Goal: Task Accomplishment & Management: Manage account settings

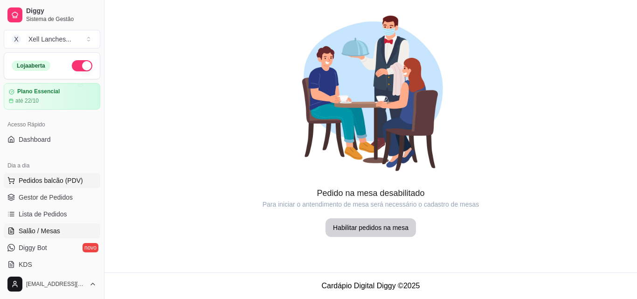
click at [62, 184] on span "Pedidos balcão (PDV)" at bounding box center [51, 180] width 64 height 9
click at [60, 196] on span "Gestor de Pedidos" at bounding box center [46, 197] width 54 height 9
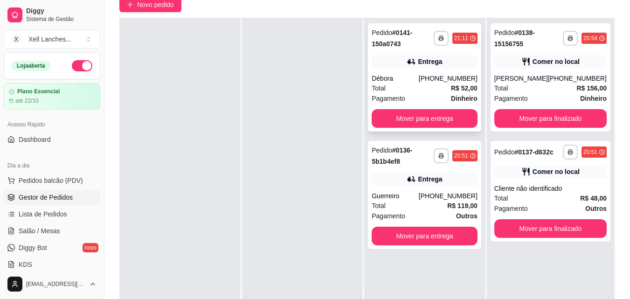
scroll to position [93, 0]
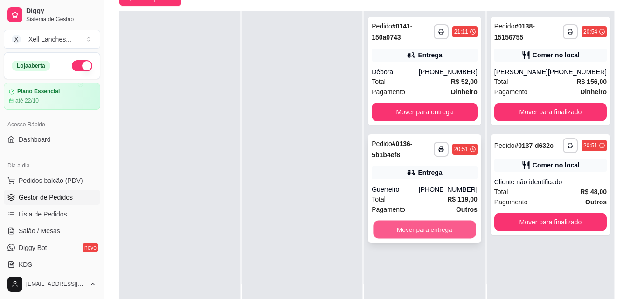
click at [422, 232] on button "Mover para entrega" at bounding box center [424, 230] width 103 height 18
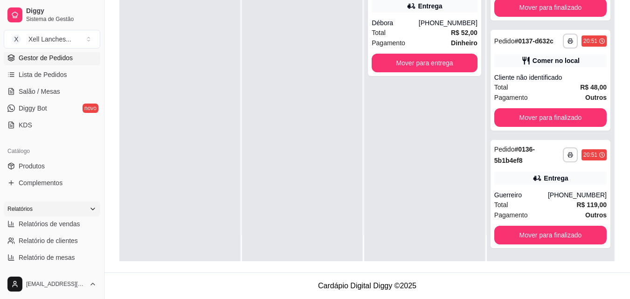
scroll to position [140, 0]
click at [53, 163] on link "Produtos" at bounding box center [52, 165] width 97 height 15
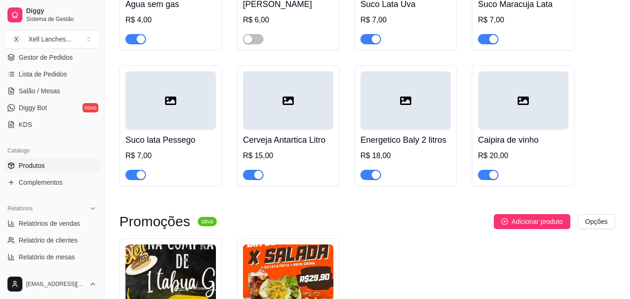
scroll to position [3963, 0]
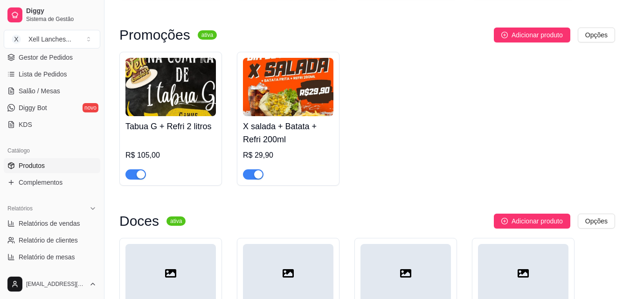
click at [132, 180] on span "button" at bounding box center [135, 174] width 21 height 10
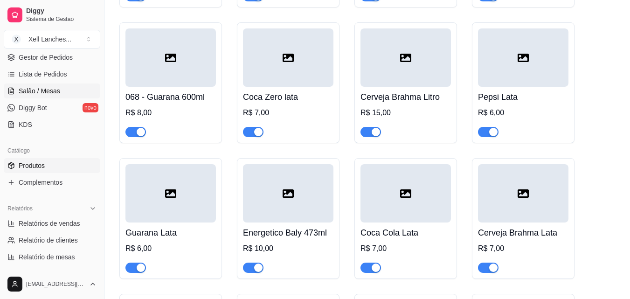
scroll to position [0, 0]
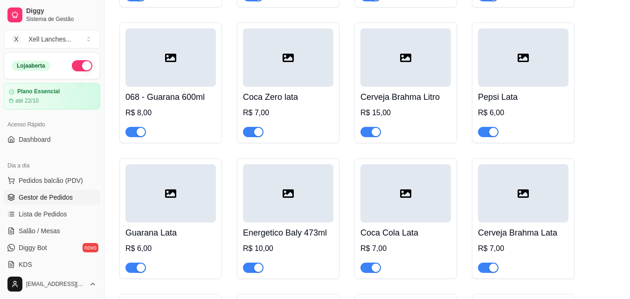
click at [56, 196] on span "Gestor de Pedidos" at bounding box center [46, 197] width 54 height 9
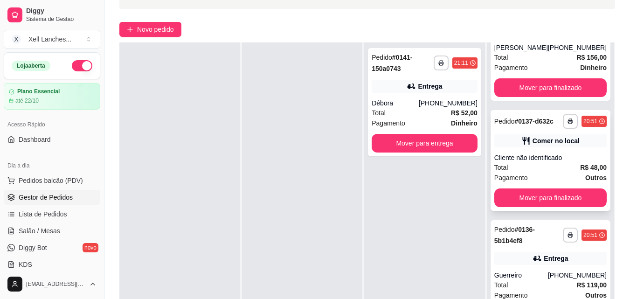
scroll to position [140, 0]
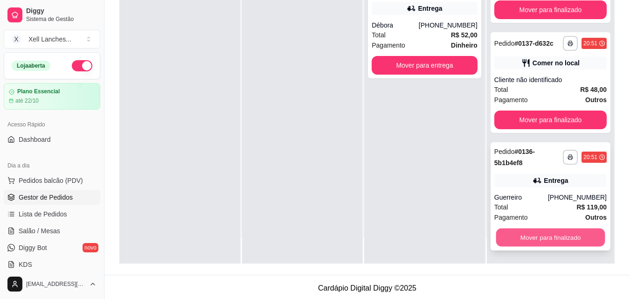
click at [545, 242] on button "Mover para finalizado" at bounding box center [550, 237] width 109 height 18
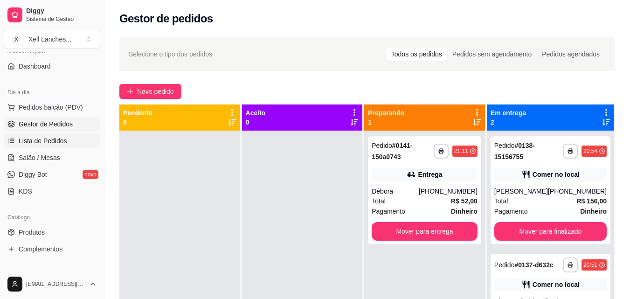
scroll to position [186, 0]
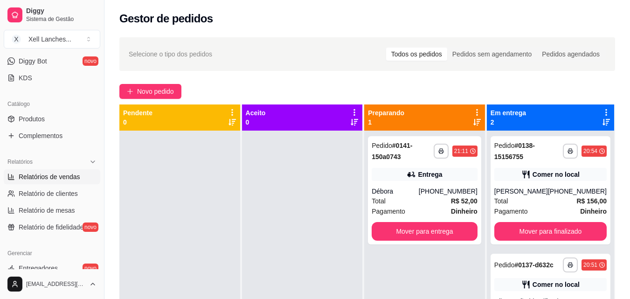
click at [60, 179] on span "Relatórios de vendas" at bounding box center [50, 176] width 62 height 9
select select "ALL"
select select "0"
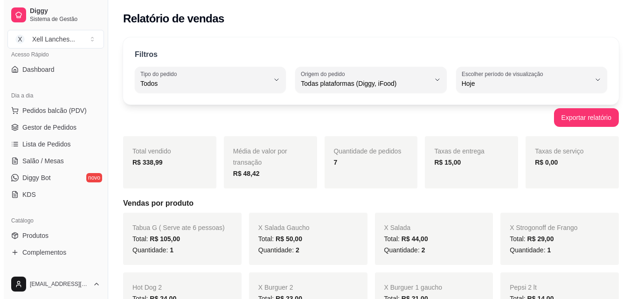
scroll to position [47, 0]
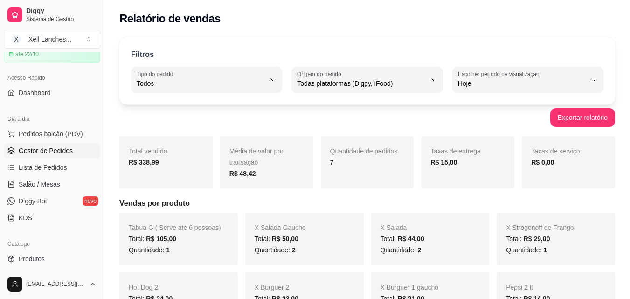
click at [40, 152] on span "Gestor de Pedidos" at bounding box center [46, 150] width 54 height 9
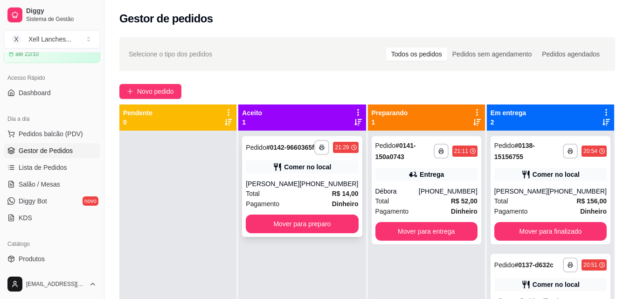
click at [287, 187] on div "[PERSON_NAME]" at bounding box center [273, 183] width 54 height 9
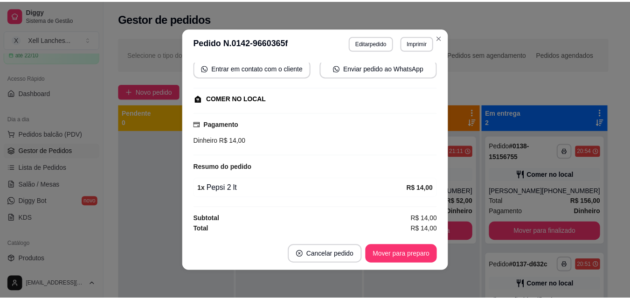
scroll to position [2, 0]
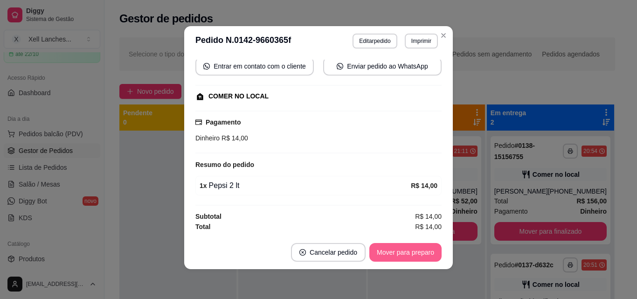
click at [398, 254] on button "Mover para preparo" at bounding box center [405, 252] width 72 height 19
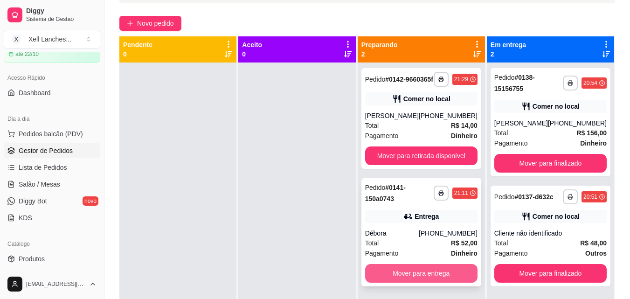
scroll to position [47, 0]
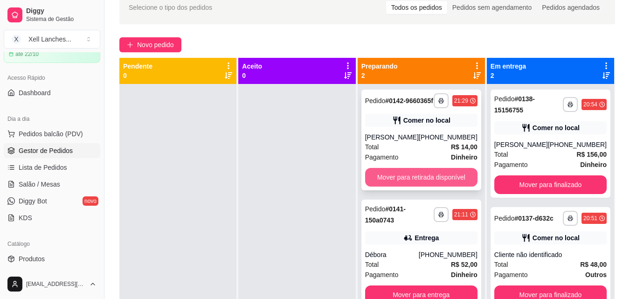
click at [428, 179] on button "Mover para retirada disponível" at bounding box center [421, 177] width 112 height 19
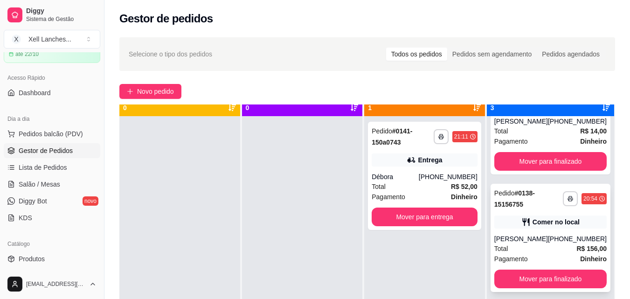
scroll to position [26, 0]
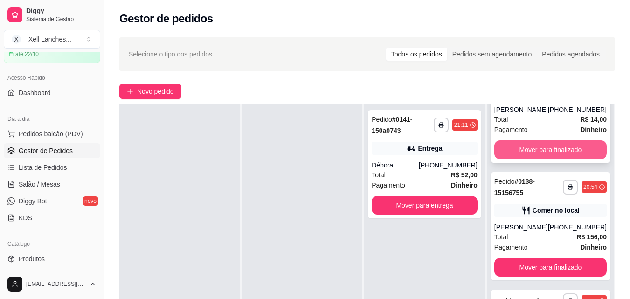
click at [547, 144] on button "Mover para finalizado" at bounding box center [550, 149] width 112 height 19
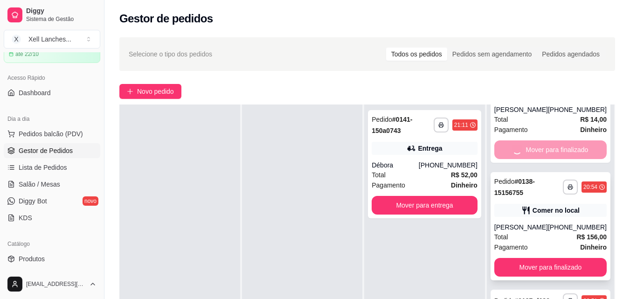
scroll to position [0, 0]
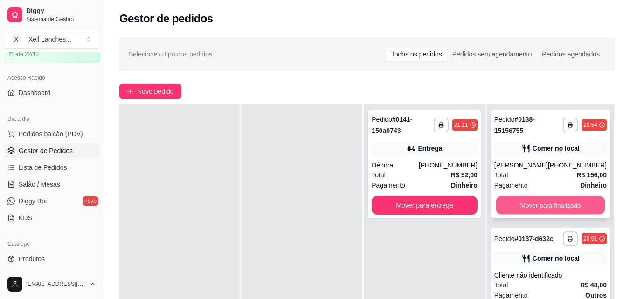
click at [541, 210] on button "Mover para finalizado" at bounding box center [550, 205] width 109 height 18
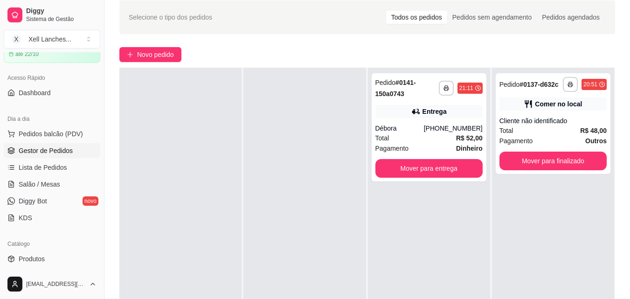
scroll to position [47, 0]
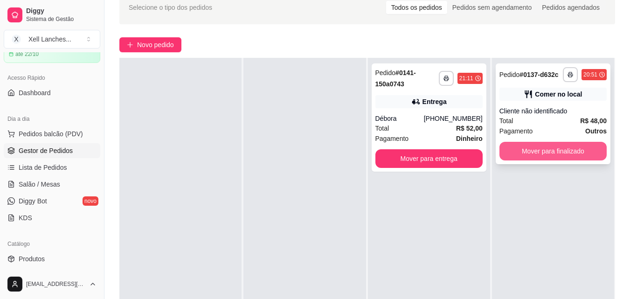
click at [539, 151] on button "Mover para finalizado" at bounding box center [552, 151] width 107 height 19
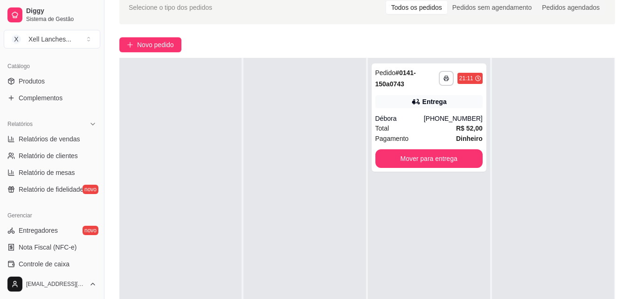
scroll to position [233, 0]
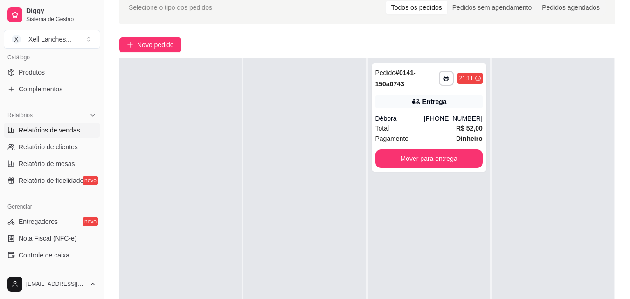
click at [54, 131] on span "Relatórios de vendas" at bounding box center [50, 129] width 62 height 9
select select "ALL"
select select "0"
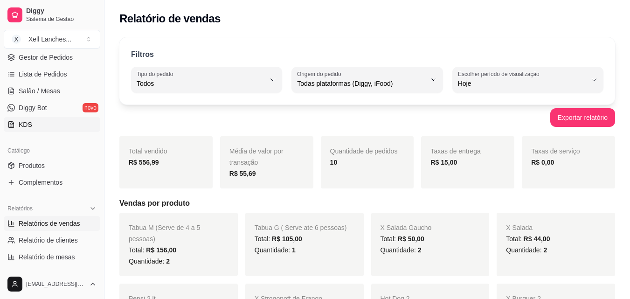
scroll to position [93, 0]
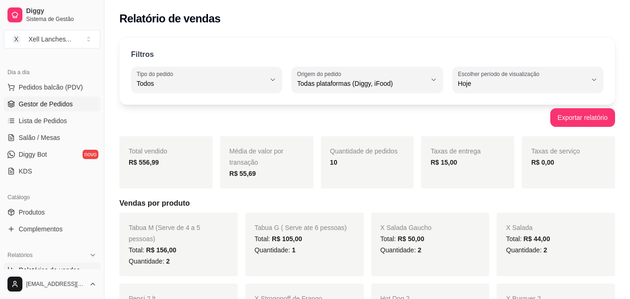
click at [59, 106] on span "Gestor de Pedidos" at bounding box center [46, 103] width 54 height 9
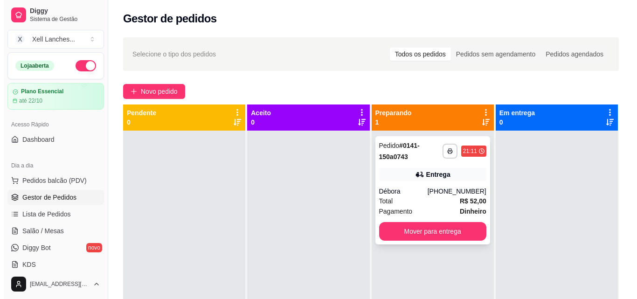
scroll to position [26, 0]
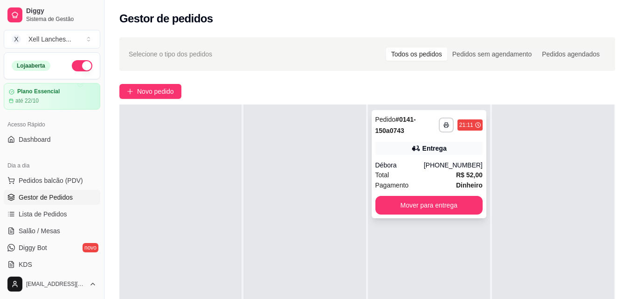
click at [443, 164] on div "[PHONE_NUMBER]" at bounding box center [453, 164] width 59 height 9
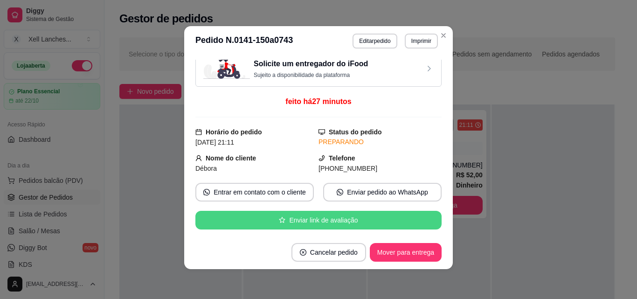
scroll to position [0, 0]
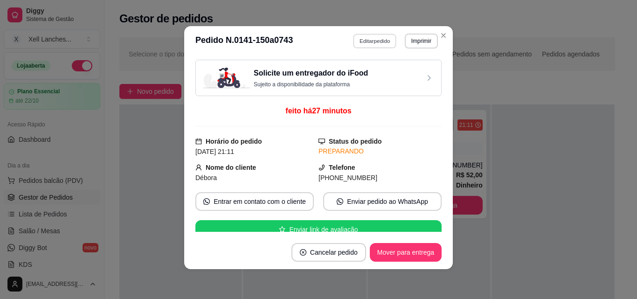
click at [366, 41] on button "Editar pedido" at bounding box center [374, 41] width 43 height 14
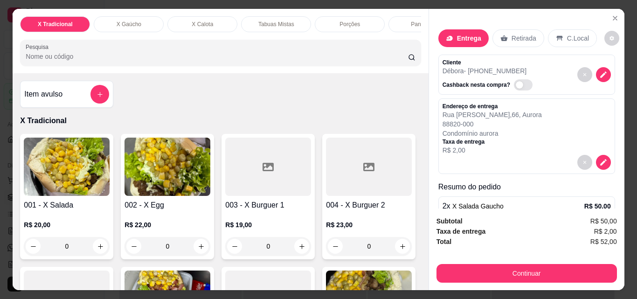
click at [511, 155] on div at bounding box center [526, 162] width 168 height 15
click at [600, 161] on icon "decrease-product-quantity" at bounding box center [603, 162] width 6 height 6
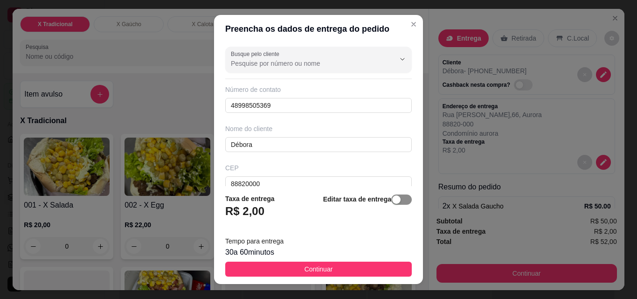
click at [392, 200] on div "button" at bounding box center [396, 199] width 8 height 8
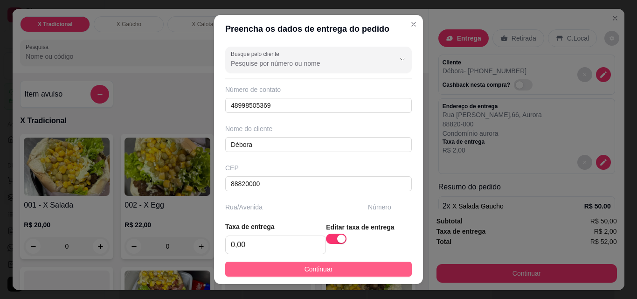
click at [346, 272] on button "Continuar" at bounding box center [318, 269] width 186 height 15
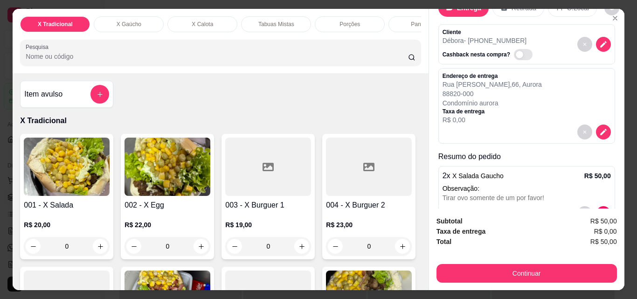
scroll to position [60, 0]
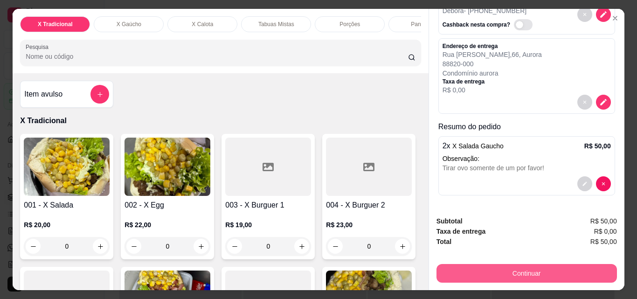
click at [523, 264] on button "Continuar" at bounding box center [526, 273] width 180 height 19
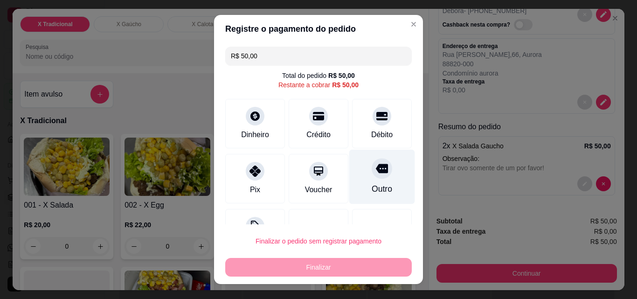
click at [375, 180] on div "Outro" at bounding box center [382, 177] width 66 height 55
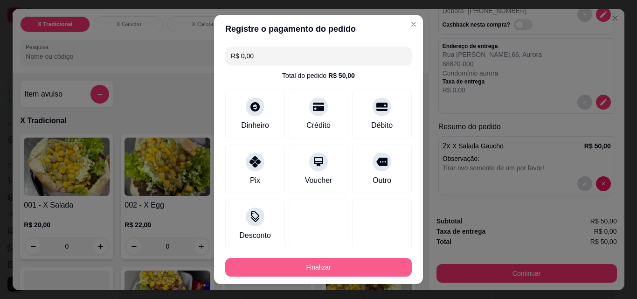
click at [343, 261] on button "Finalizar" at bounding box center [318, 267] width 186 height 19
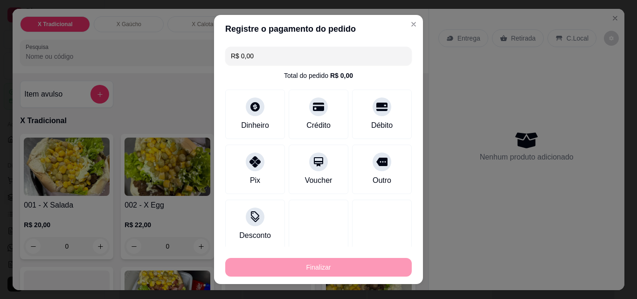
type input "-R$ 50,00"
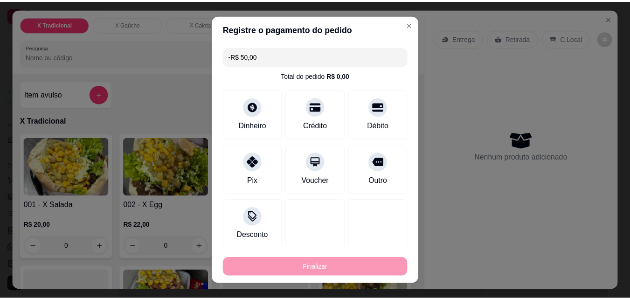
scroll to position [0, 0]
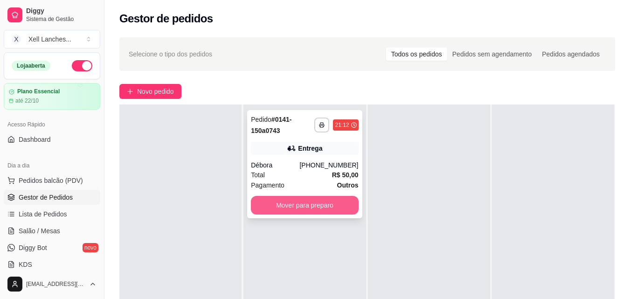
click at [310, 203] on button "Mover para preparo" at bounding box center [304, 205] width 107 height 19
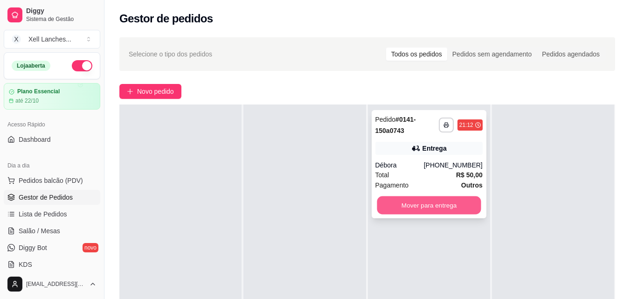
click at [419, 203] on button "Mover para entrega" at bounding box center [429, 205] width 104 height 18
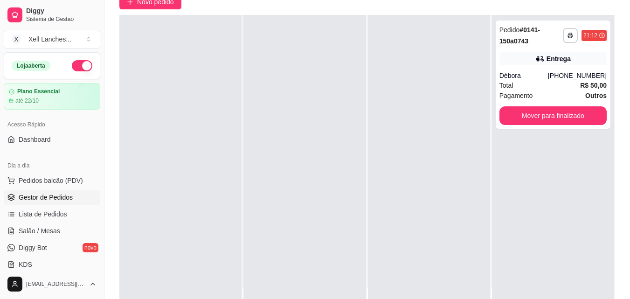
scroll to position [93, 0]
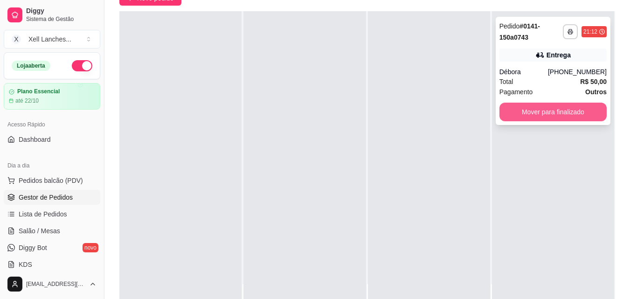
click at [558, 111] on button "Mover para finalizado" at bounding box center [552, 112] width 107 height 19
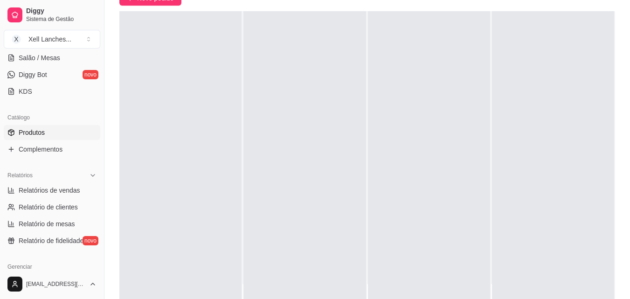
scroll to position [186, 0]
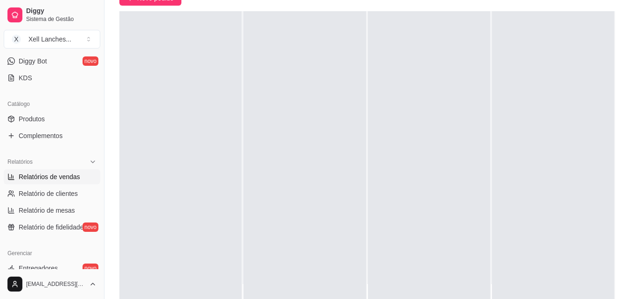
click at [69, 175] on span "Relatórios de vendas" at bounding box center [50, 176] width 62 height 9
select select "ALL"
select select "0"
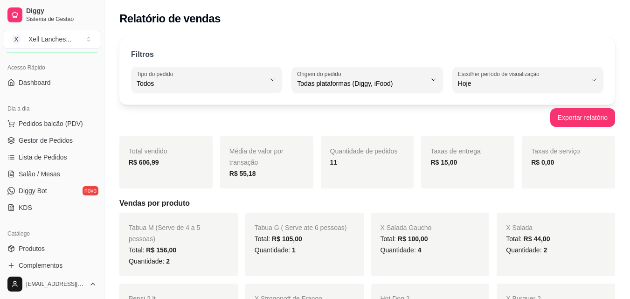
scroll to position [47, 0]
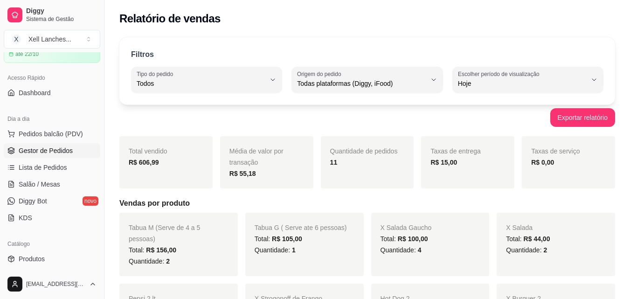
click at [53, 150] on span "Gestor de Pedidos" at bounding box center [46, 150] width 54 height 9
